Goal: Task Accomplishment & Management: Use online tool/utility

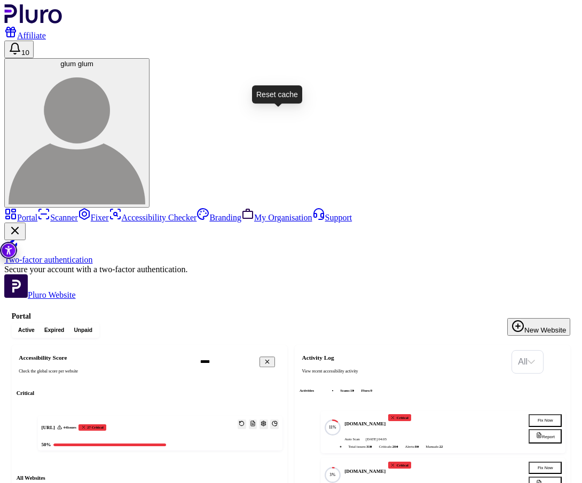
click at [244, 422] on icon "Reset the cache" at bounding box center [242, 424] width 5 height 5
click at [444, 323] on div "Active Expired Unpaid New Website" at bounding box center [291, 330] width 559 height 14
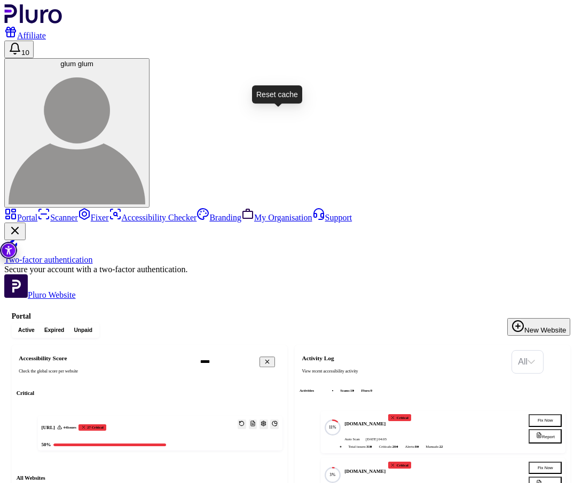
click at [244, 421] on icon "Reset the cache" at bounding box center [242, 424] width 6 height 6
